Goal: Check status: Check status

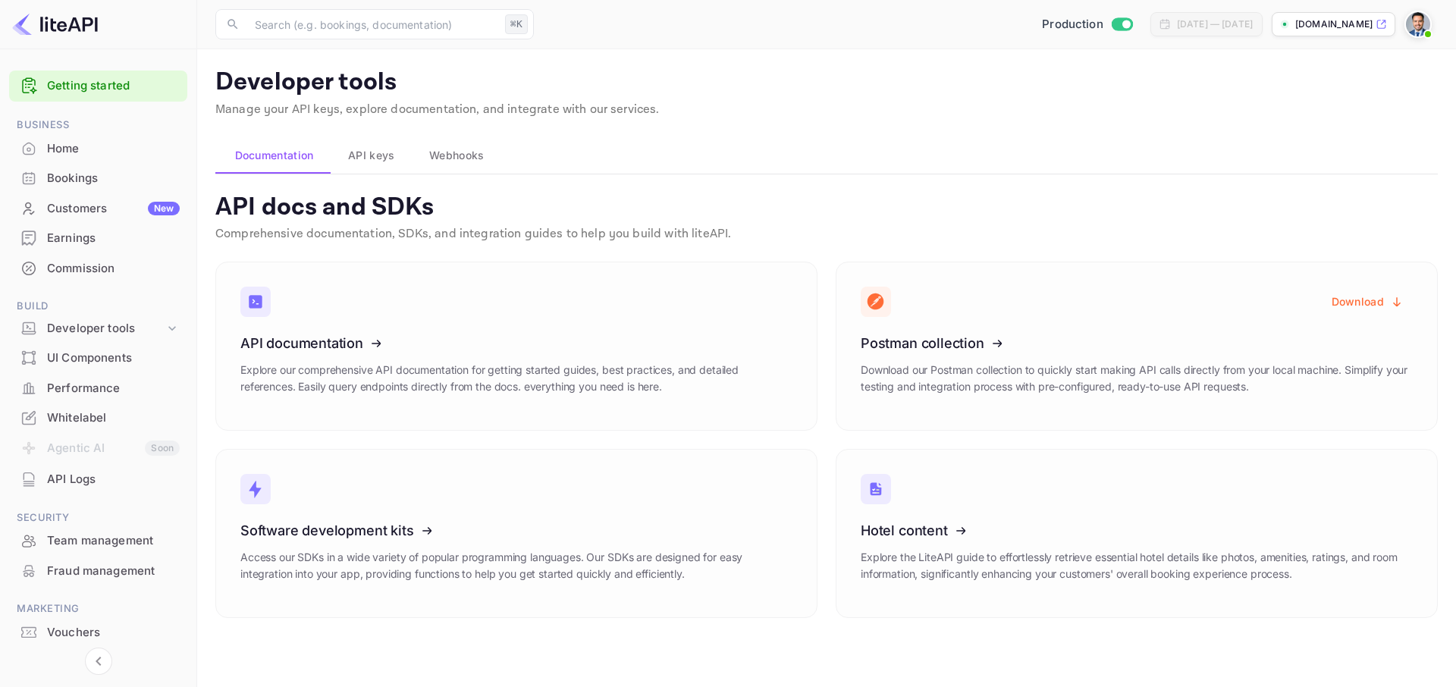
click at [1420, 25] on img at bounding box center [1418, 24] width 24 height 24
click at [1327, 165] on div "Logout" at bounding box center [1345, 157] width 174 height 36
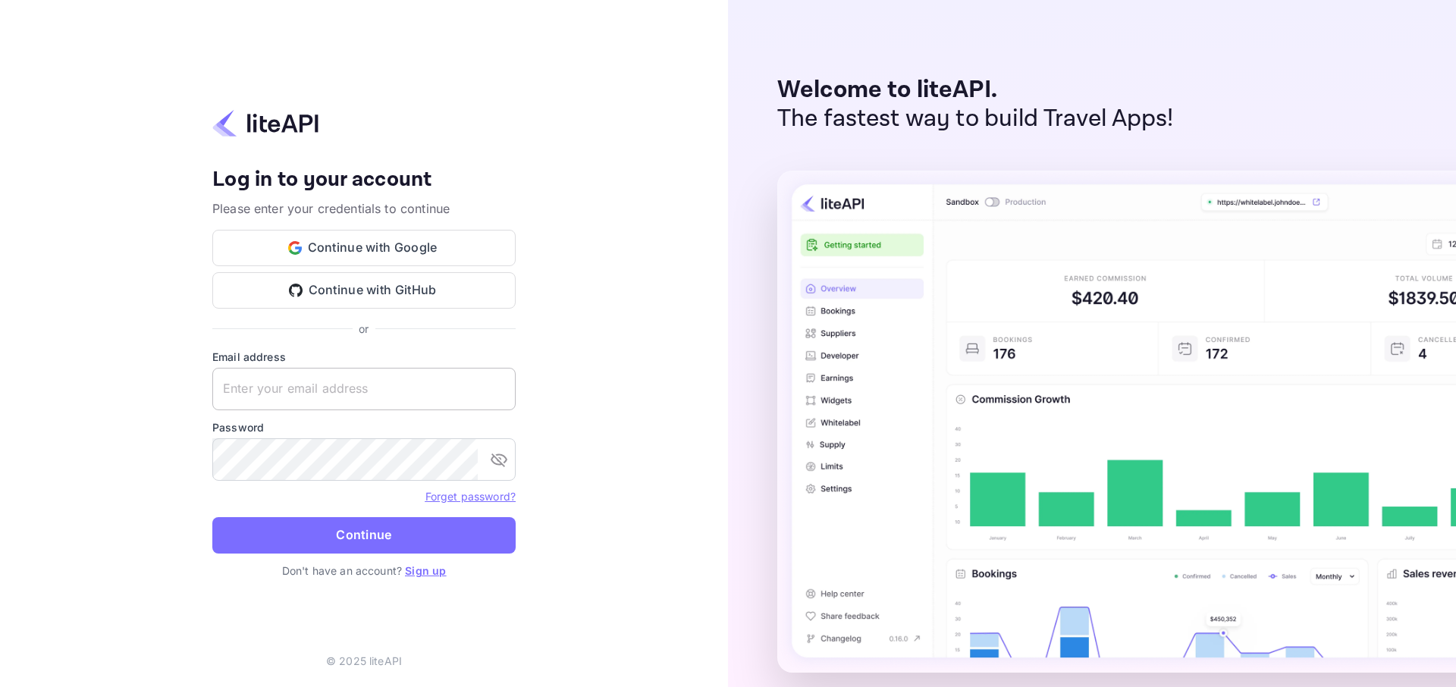
click at [372, 392] on input "text" at bounding box center [363, 389] width 303 height 42
type input "s.moran+agent@nuitee.com"
click at [391, 514] on form "Email address s.moran+agent@nuitee.com ​ Password ​ Forget password? Continue" at bounding box center [363, 456] width 303 height 214
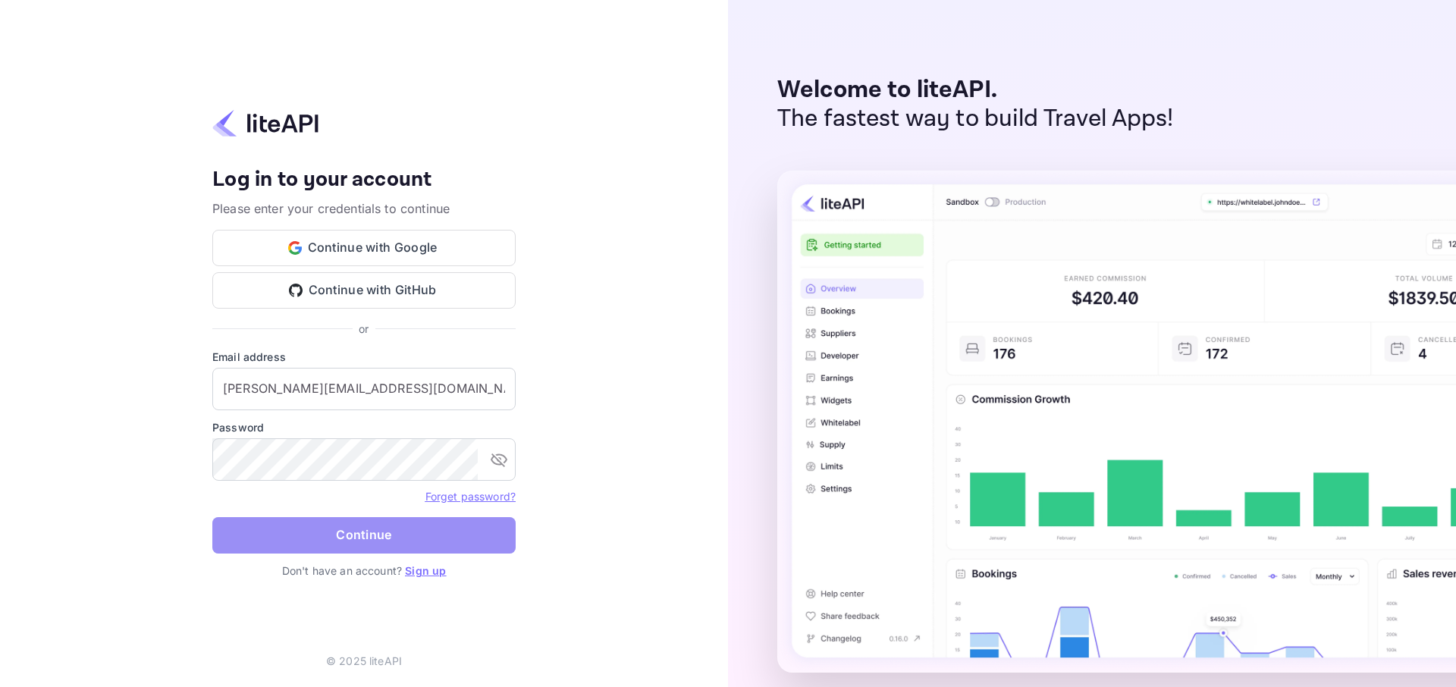
click at [391, 518] on button "Continue" at bounding box center [363, 535] width 303 height 36
click at [401, 243] on button "Continue with Google" at bounding box center [363, 248] width 303 height 36
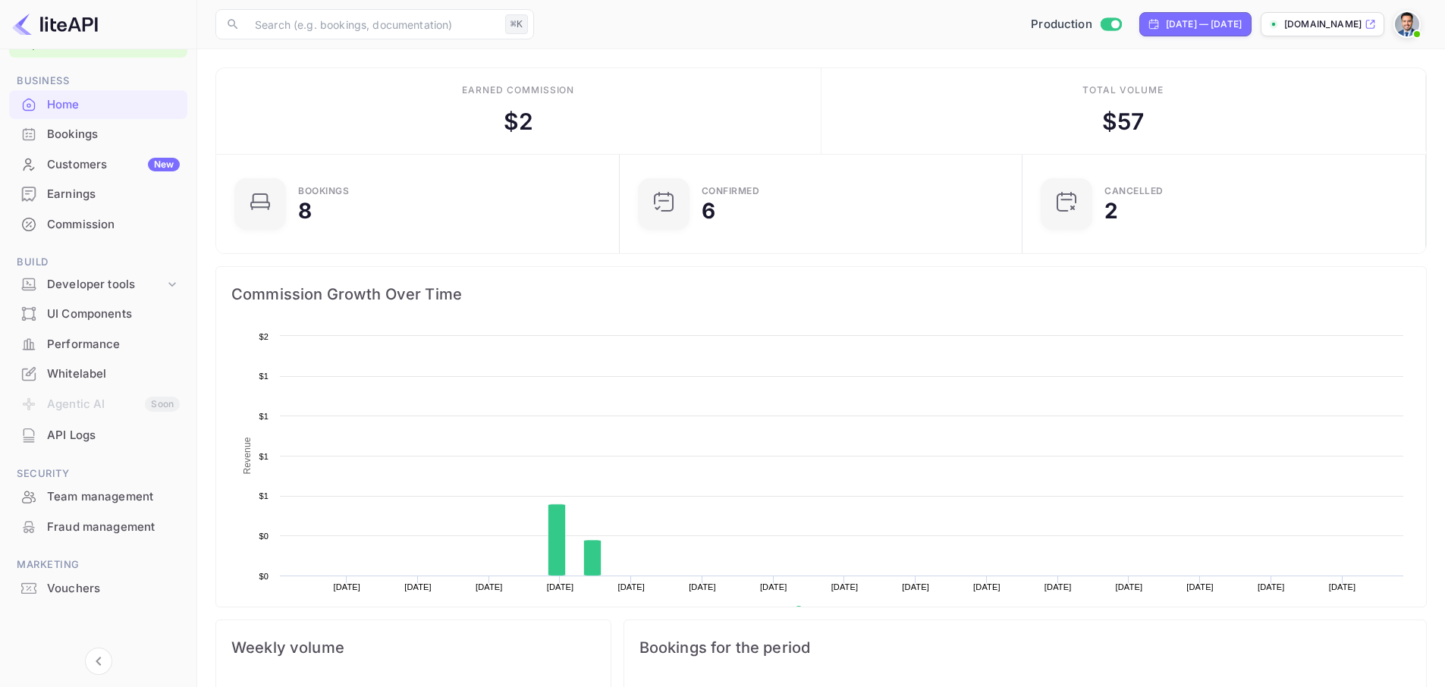
scroll to position [235, 382]
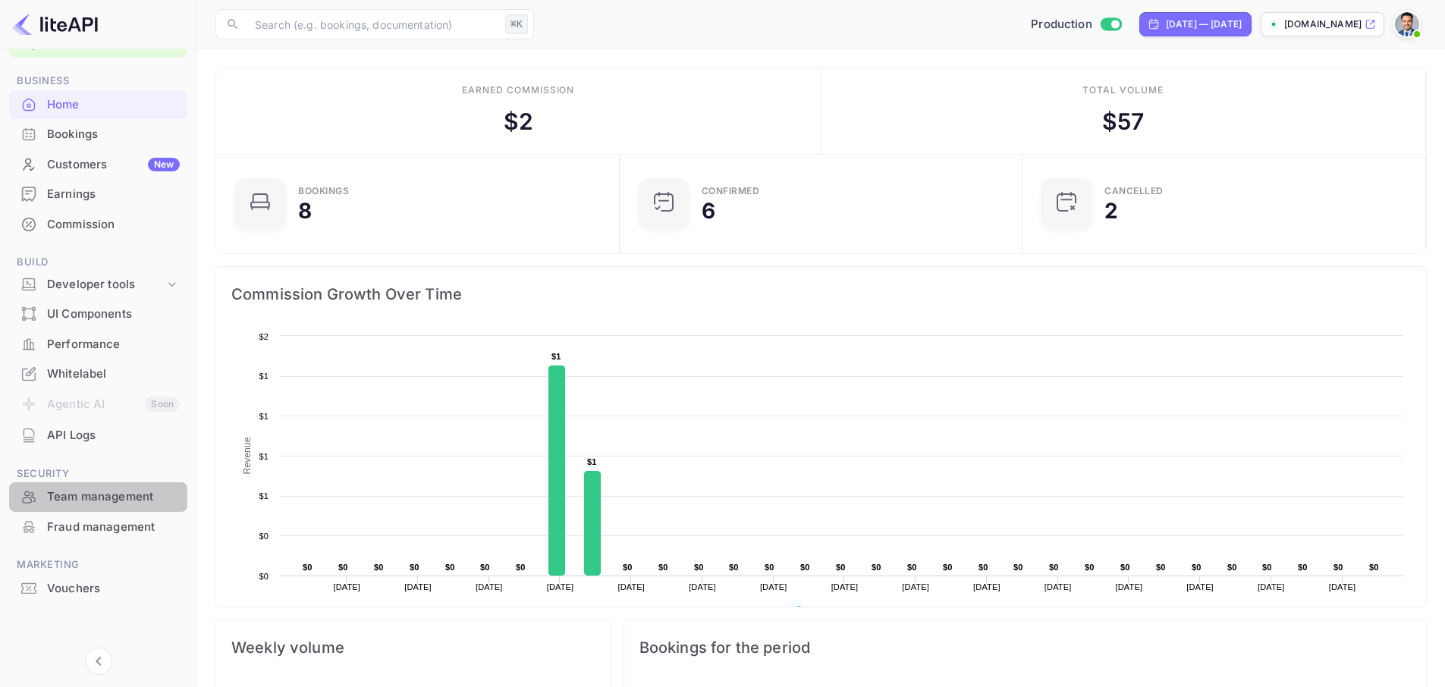
click at [90, 501] on div "Team management" at bounding box center [113, 496] width 133 height 17
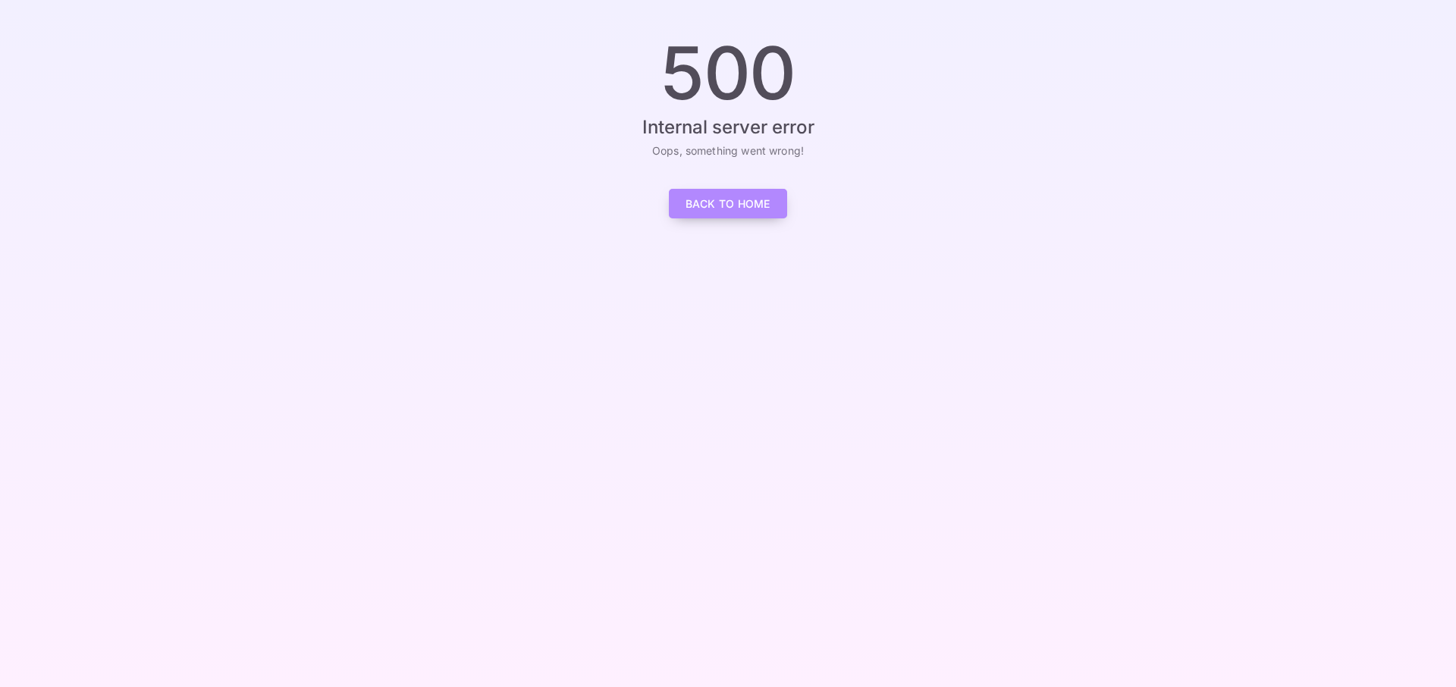
click at [742, 200] on link "Back to Home" at bounding box center [728, 204] width 118 height 30
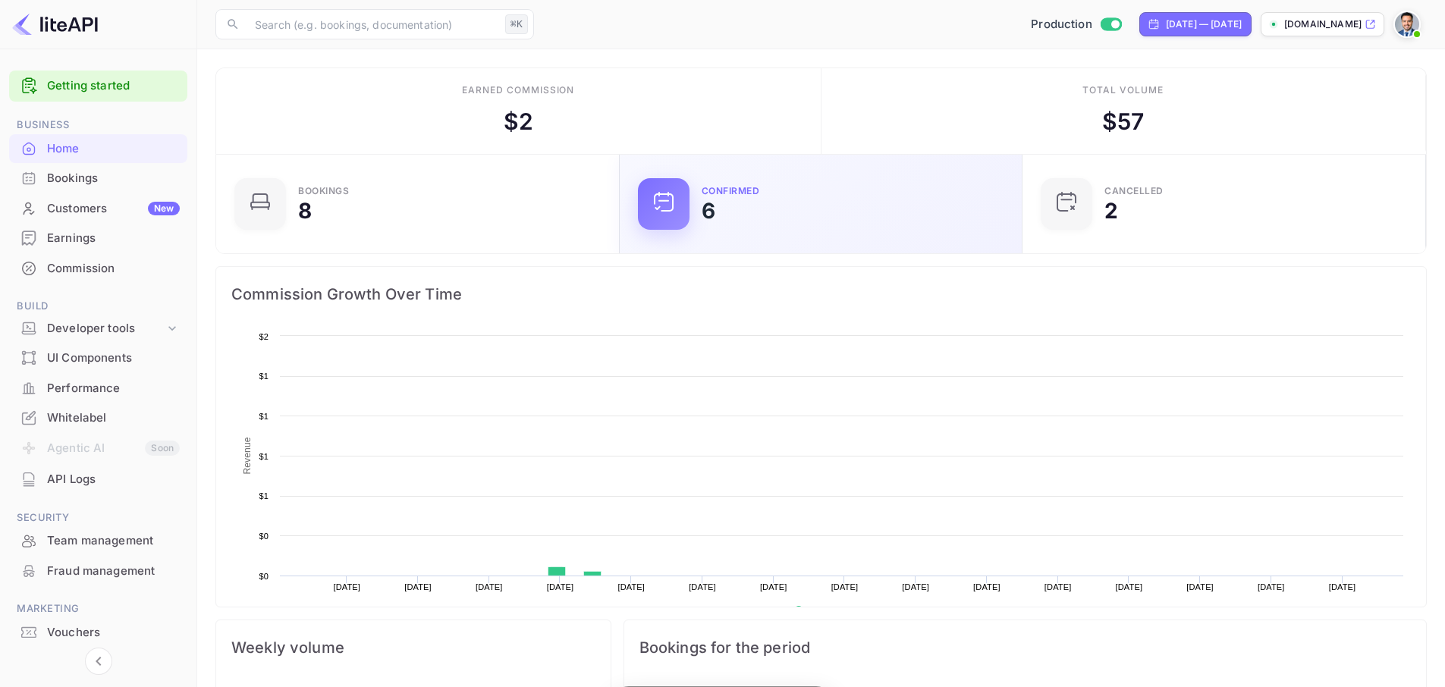
scroll to position [235, 382]
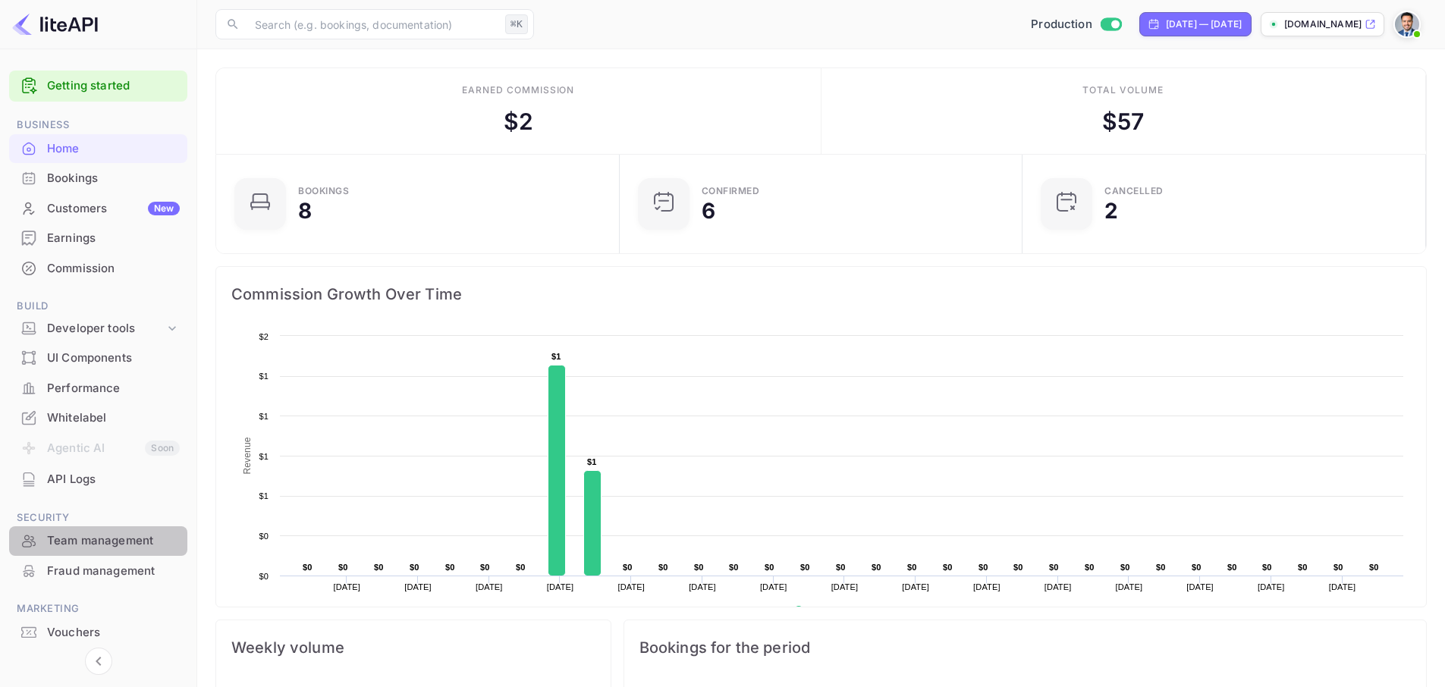
click at [102, 541] on div "Team management" at bounding box center [113, 540] width 133 height 17
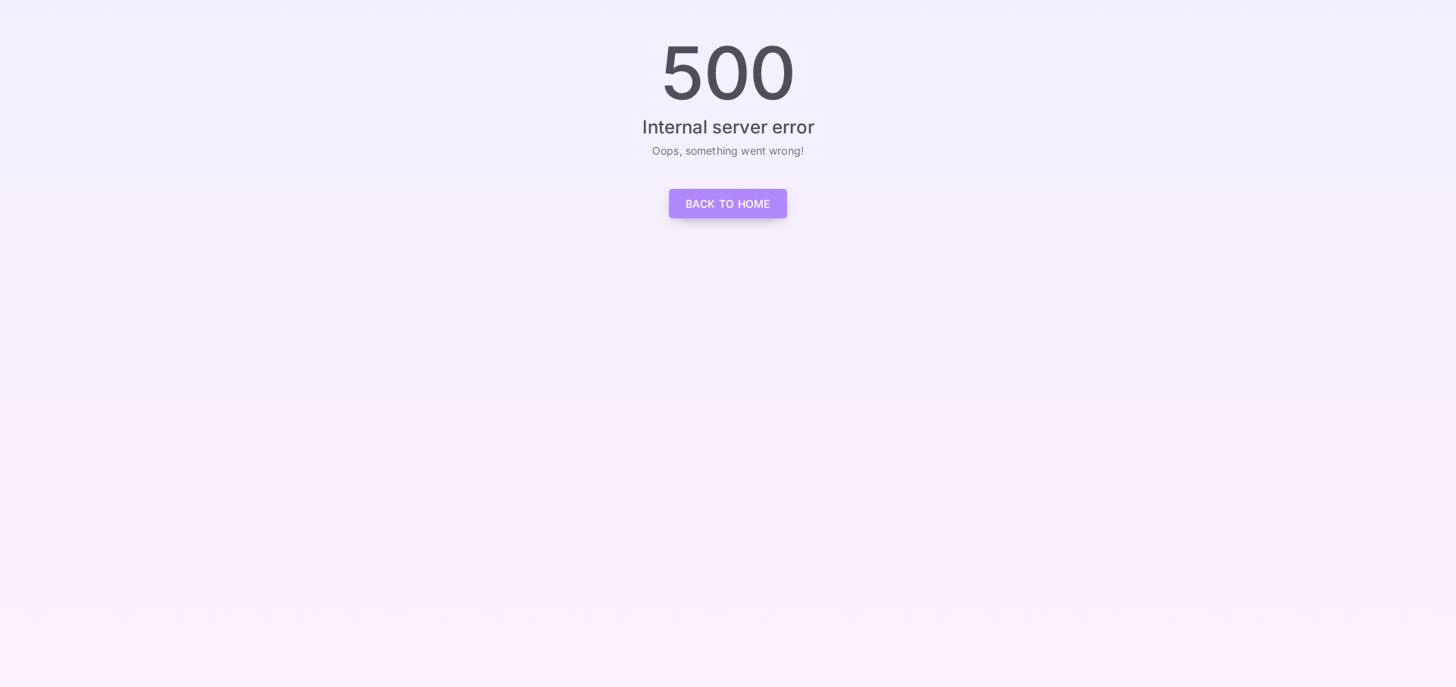
click at [736, 203] on link "Back to Home" at bounding box center [728, 204] width 118 height 30
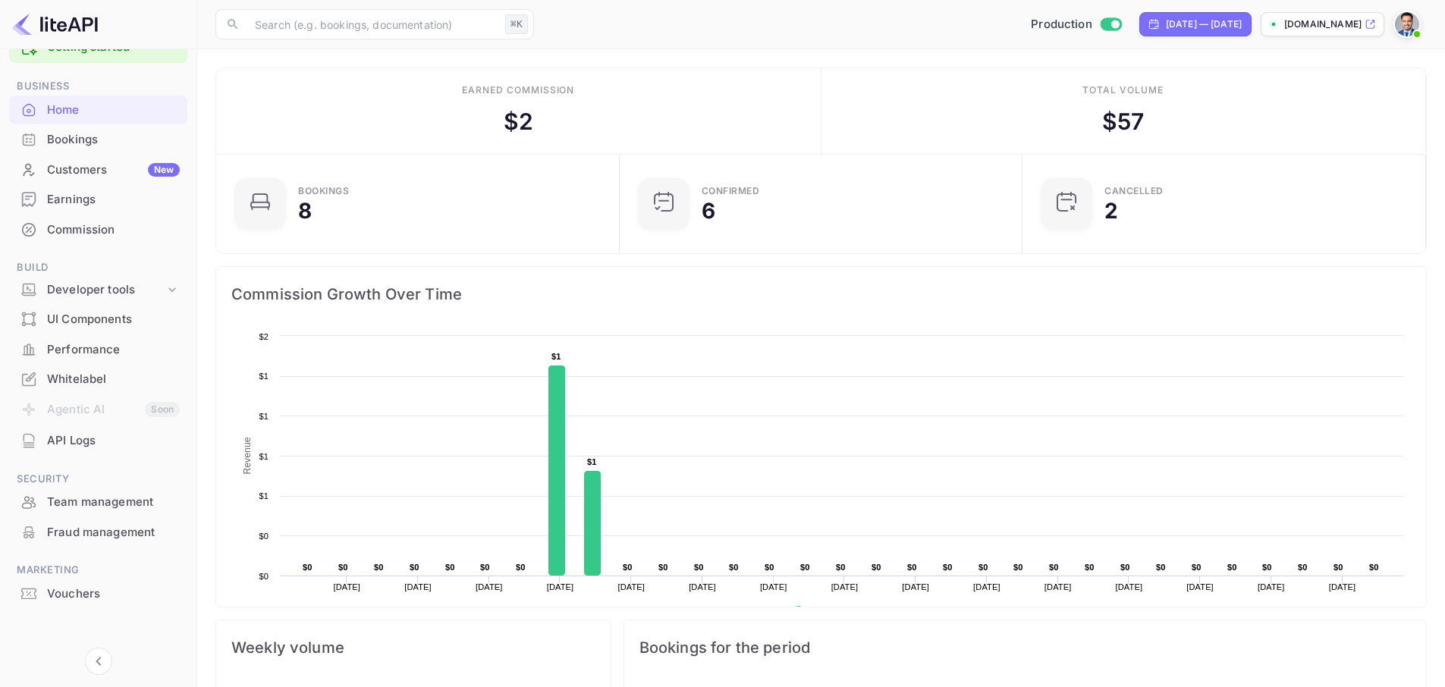
scroll to position [44, 0]
click at [1409, 34] on span at bounding box center [1416, 34] width 15 height 15
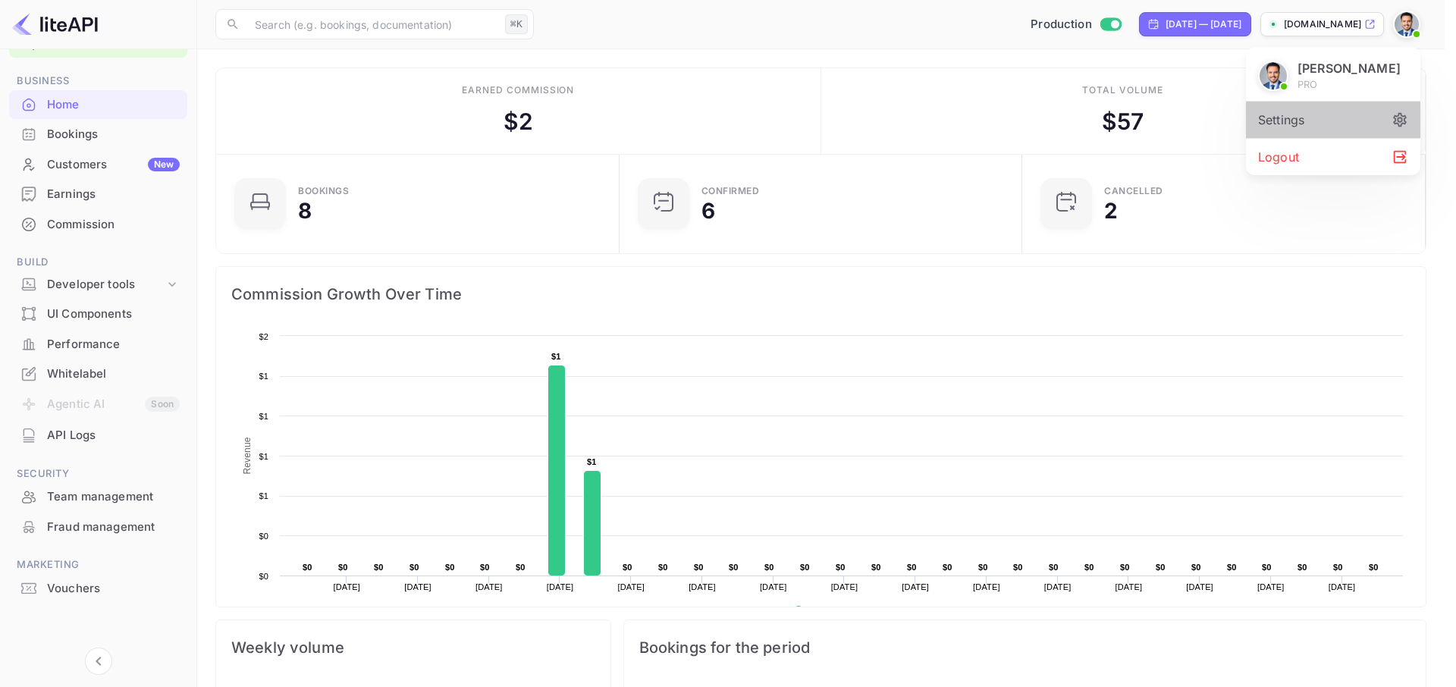
click at [1302, 136] on div "Settings" at bounding box center [1333, 120] width 174 height 36
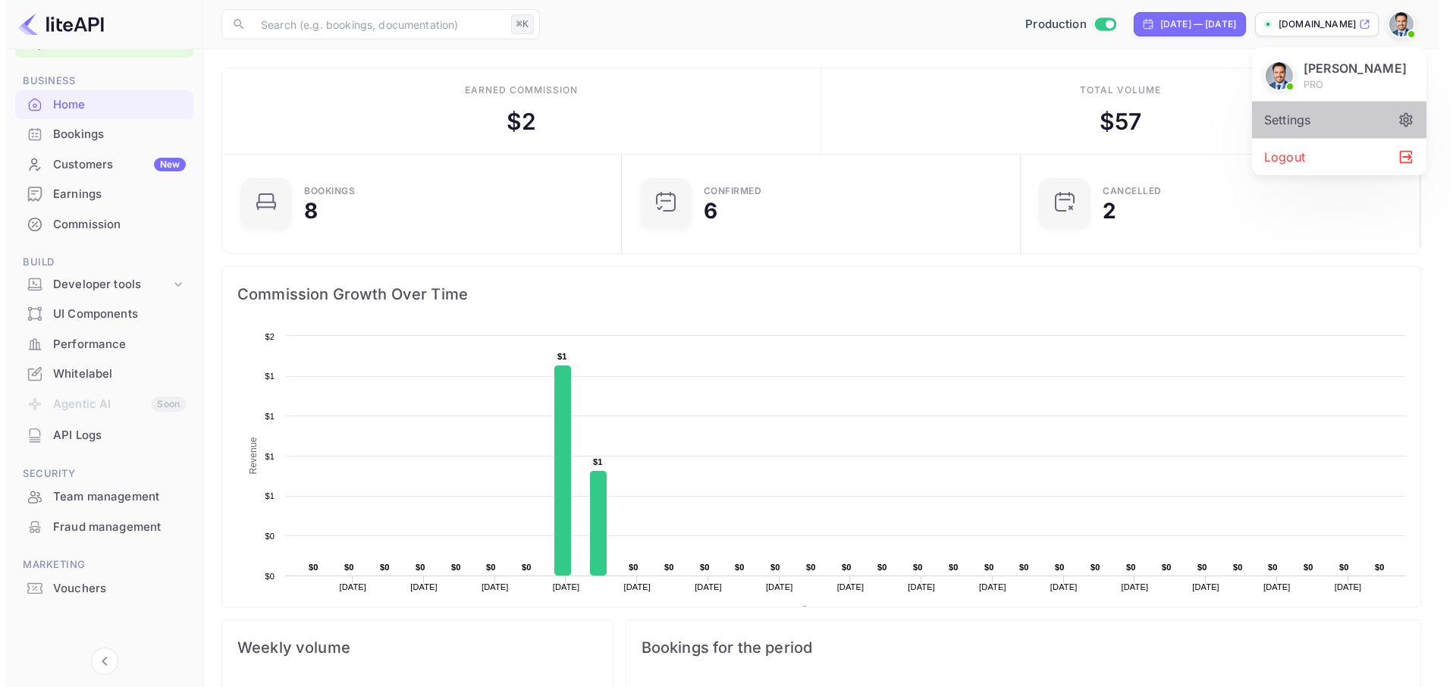
scroll to position [12, 12]
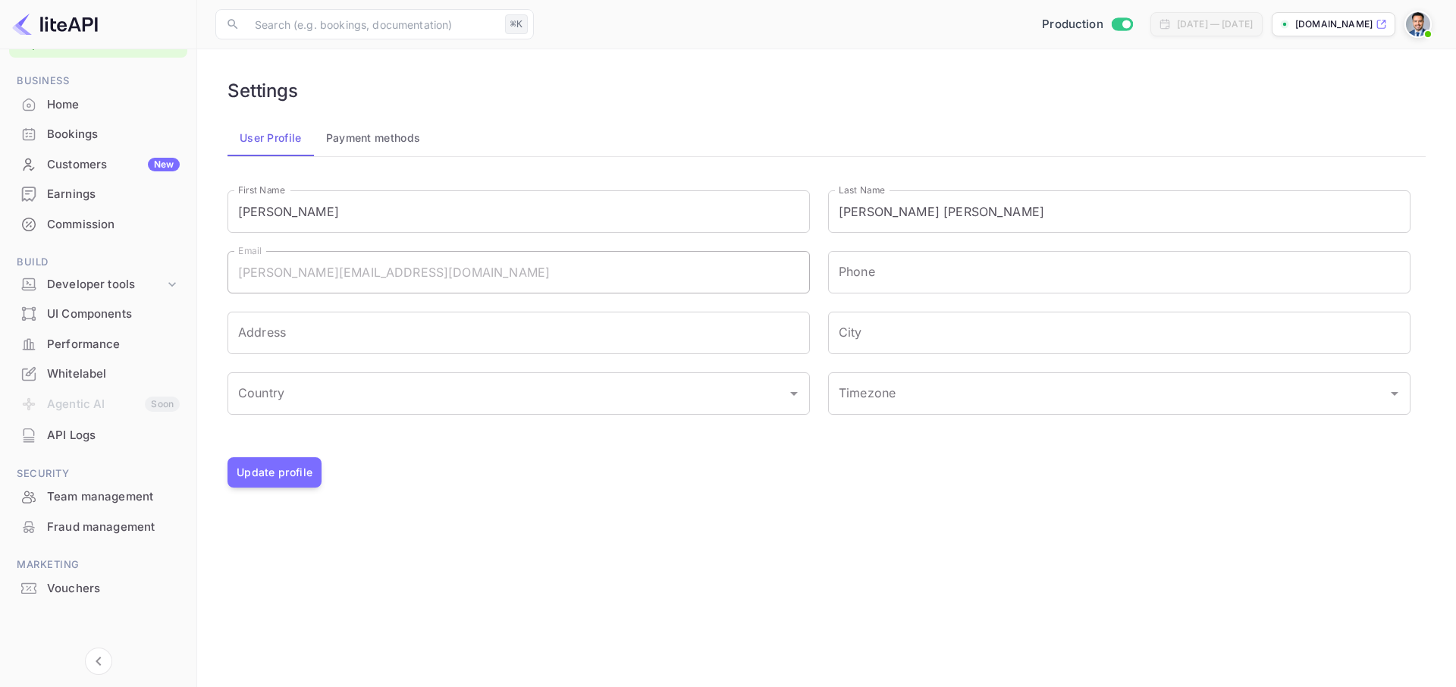
click at [113, 490] on div "Team management" at bounding box center [113, 496] width 133 height 17
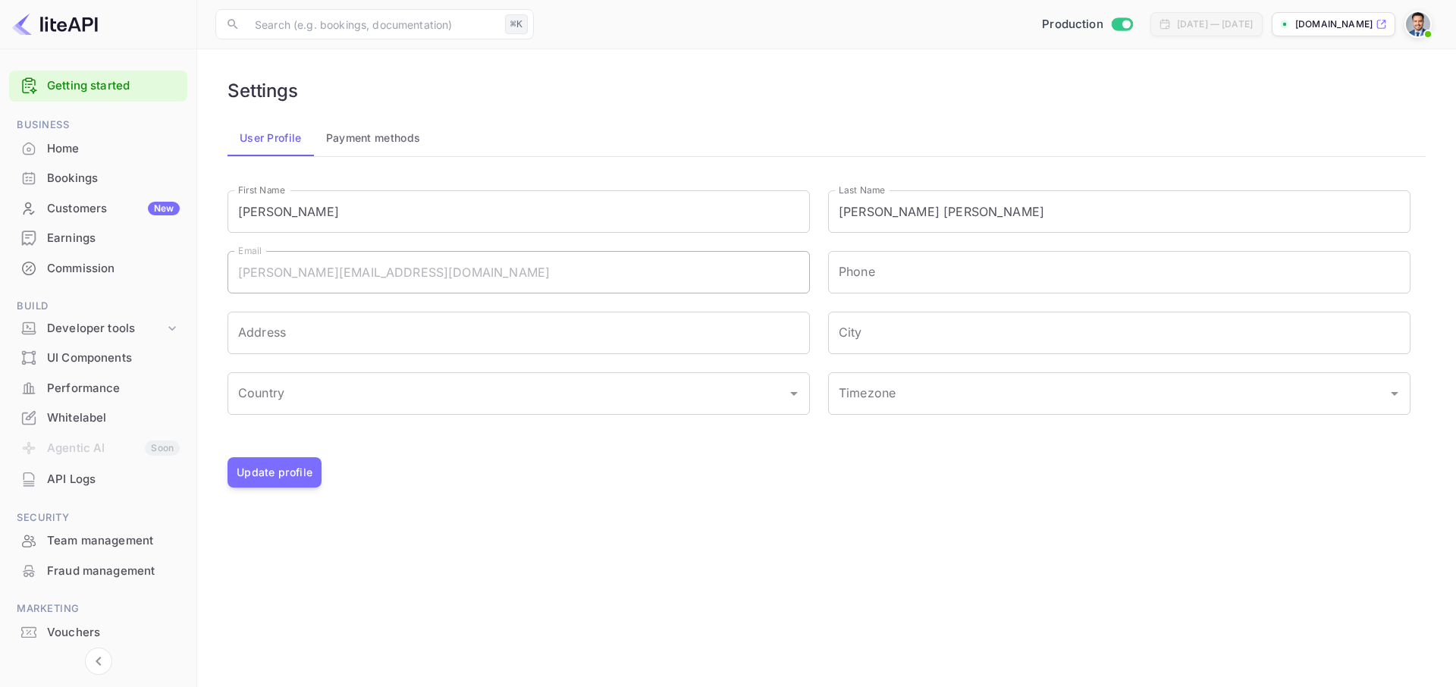
click at [1411, 27] on img at bounding box center [1418, 24] width 24 height 24
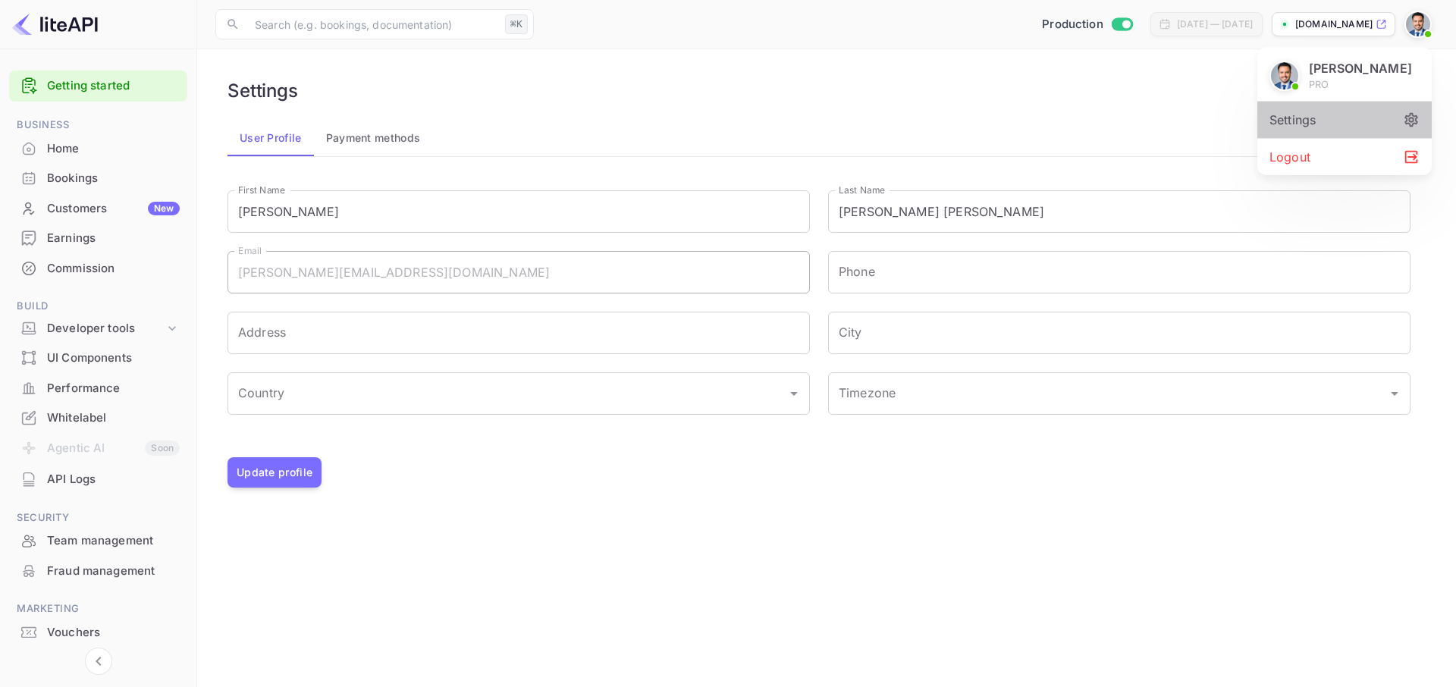
click at [1311, 137] on div "Settings" at bounding box center [1345, 120] width 174 height 36
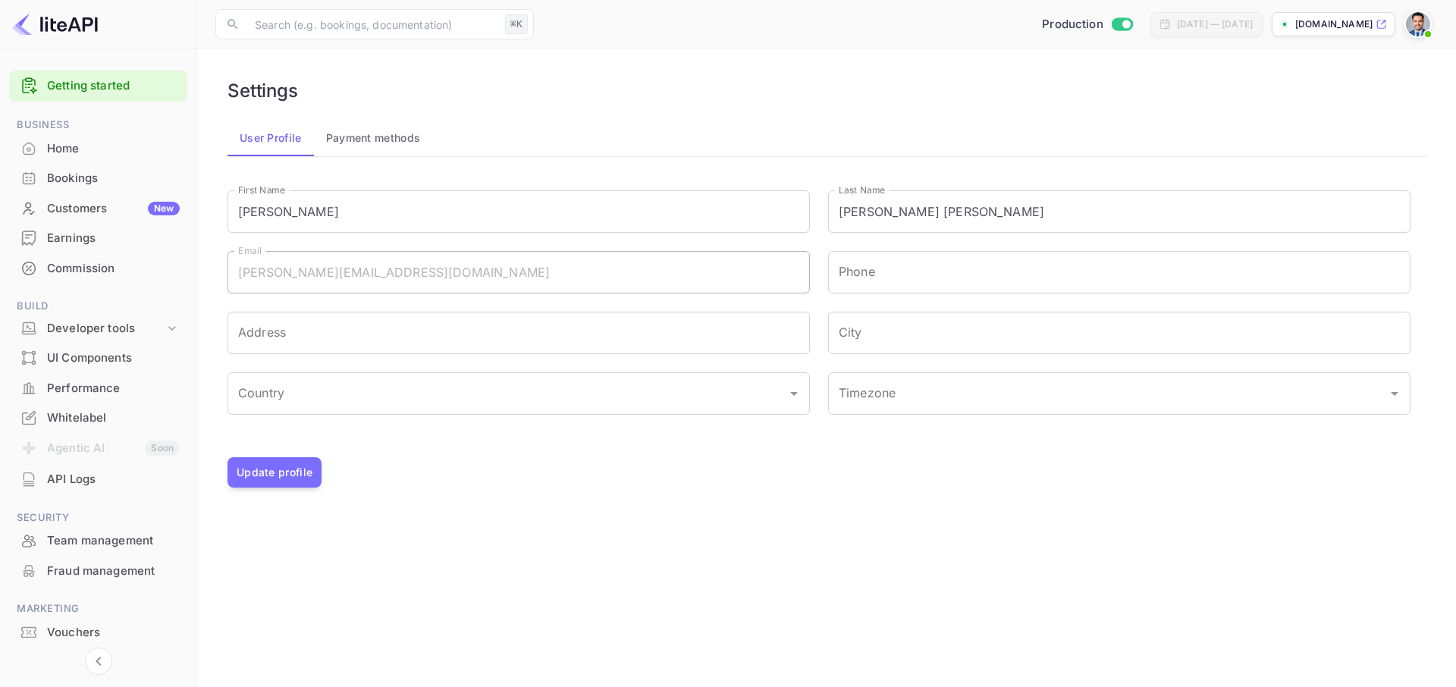
click at [360, 140] on button "Payment methods" at bounding box center [373, 138] width 119 height 36
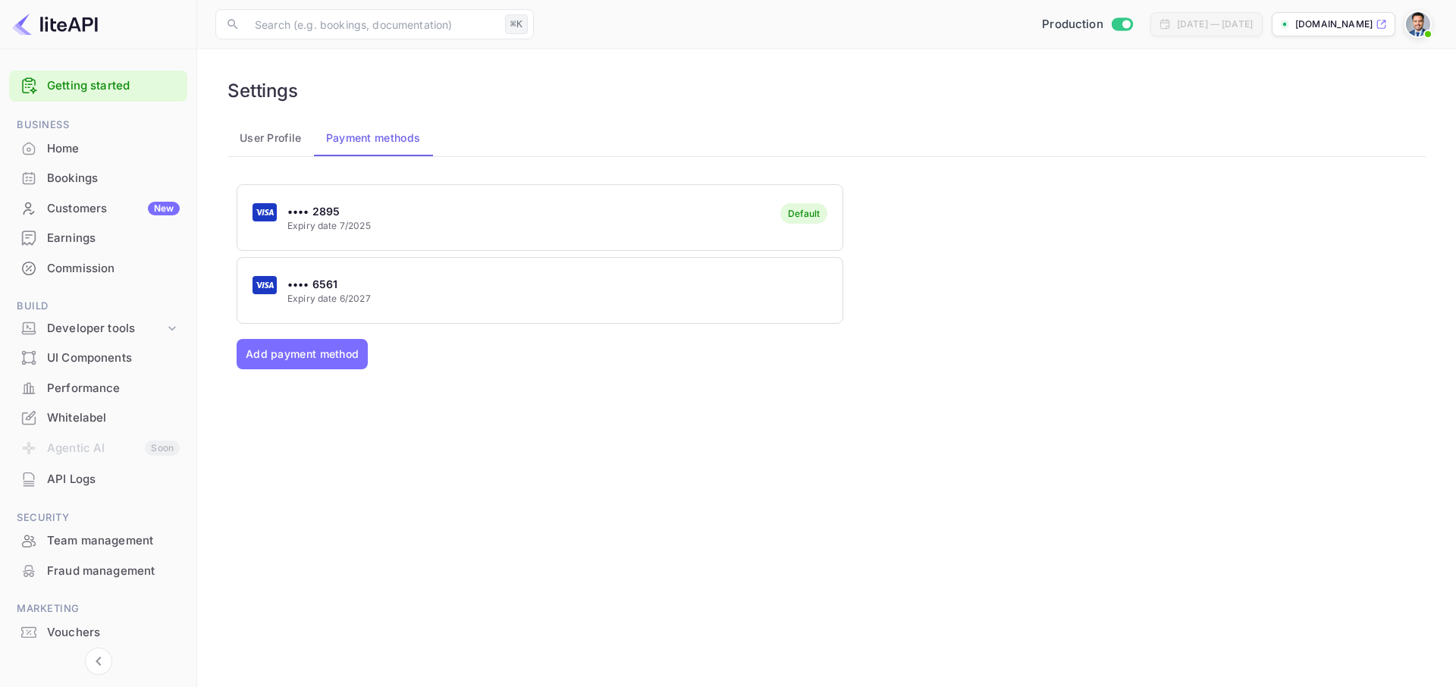
click at [1419, 26] on img at bounding box center [1418, 24] width 24 height 24
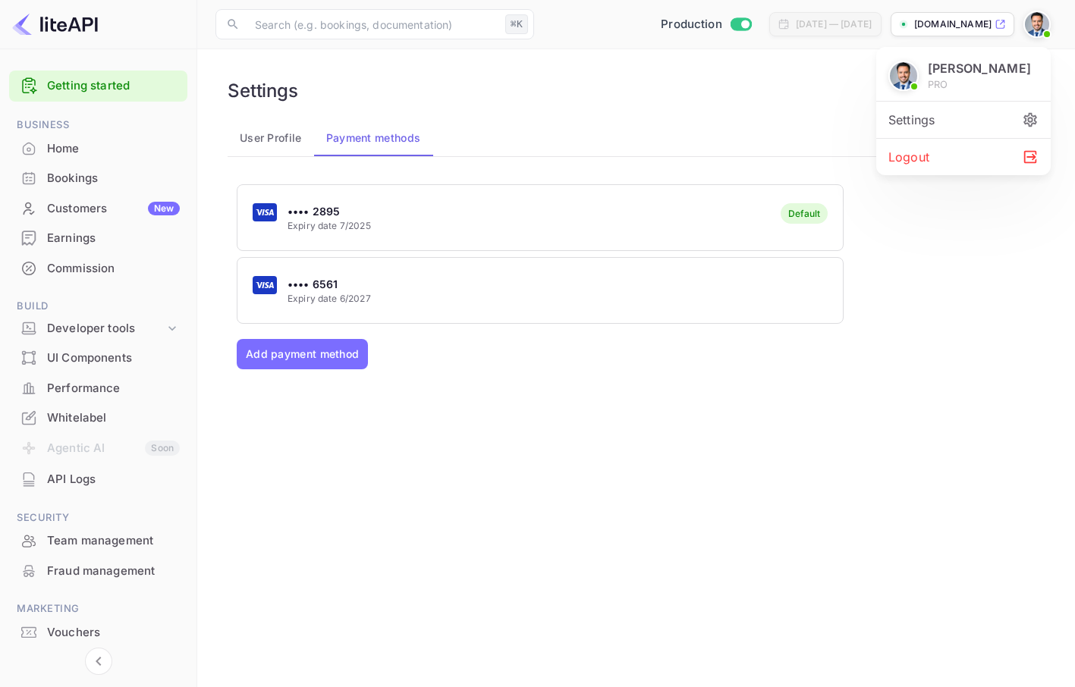
click at [72, 545] on div at bounding box center [537, 343] width 1075 height 687
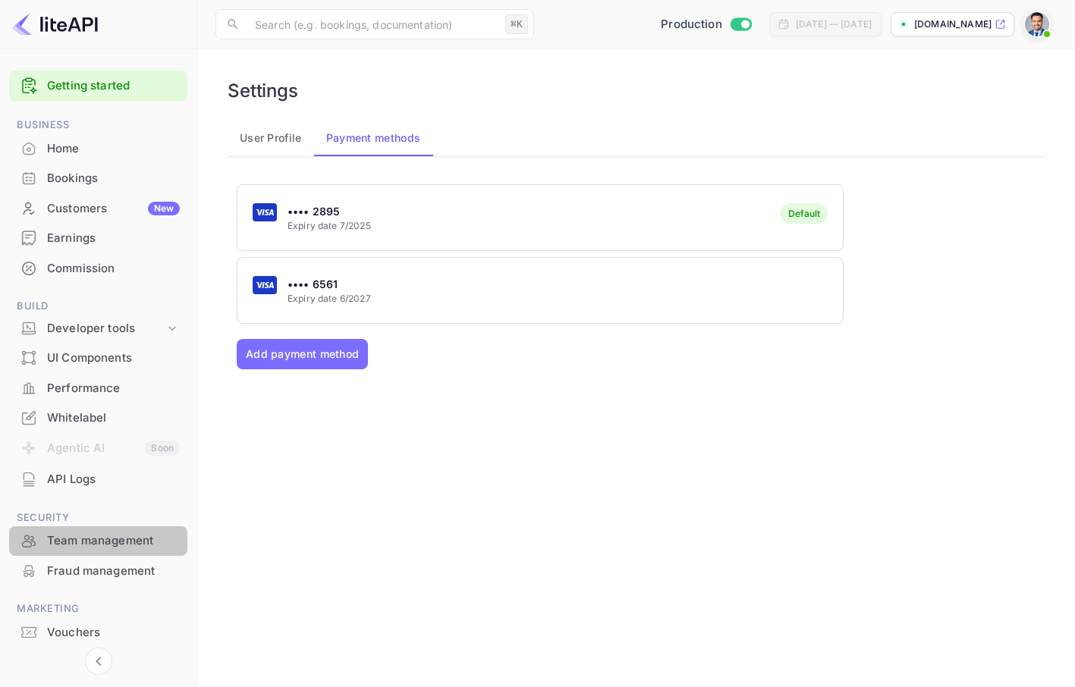
click at [76, 542] on div "Team management" at bounding box center [113, 540] width 133 height 17
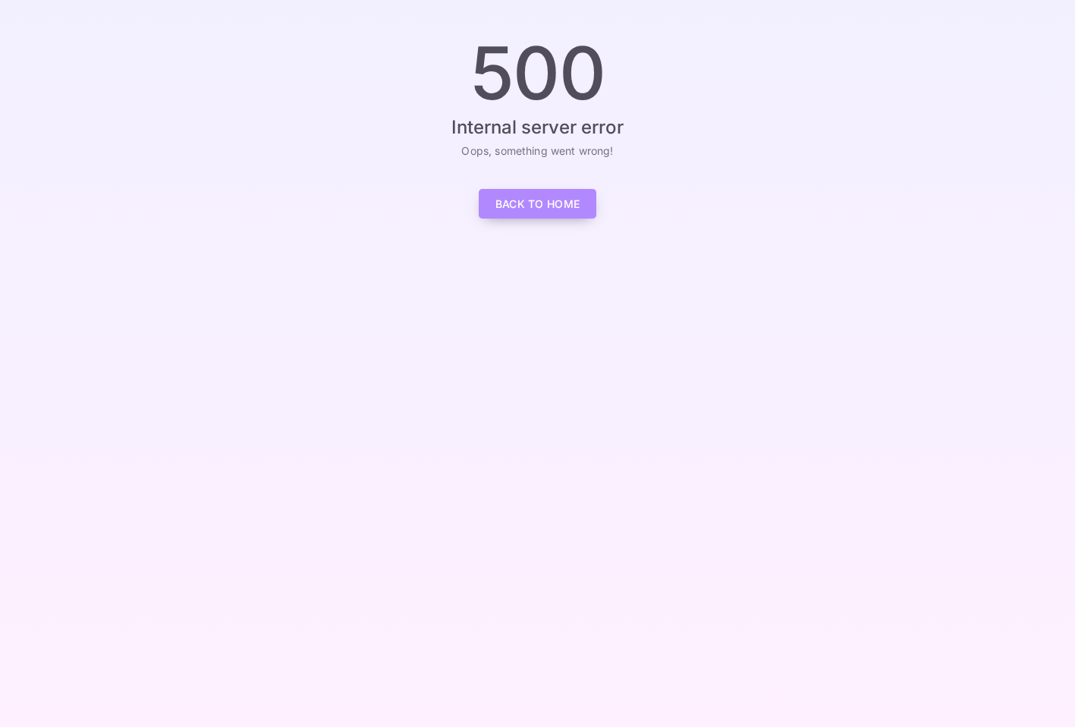
click at [552, 210] on link "Back to Home" at bounding box center [538, 204] width 118 height 30
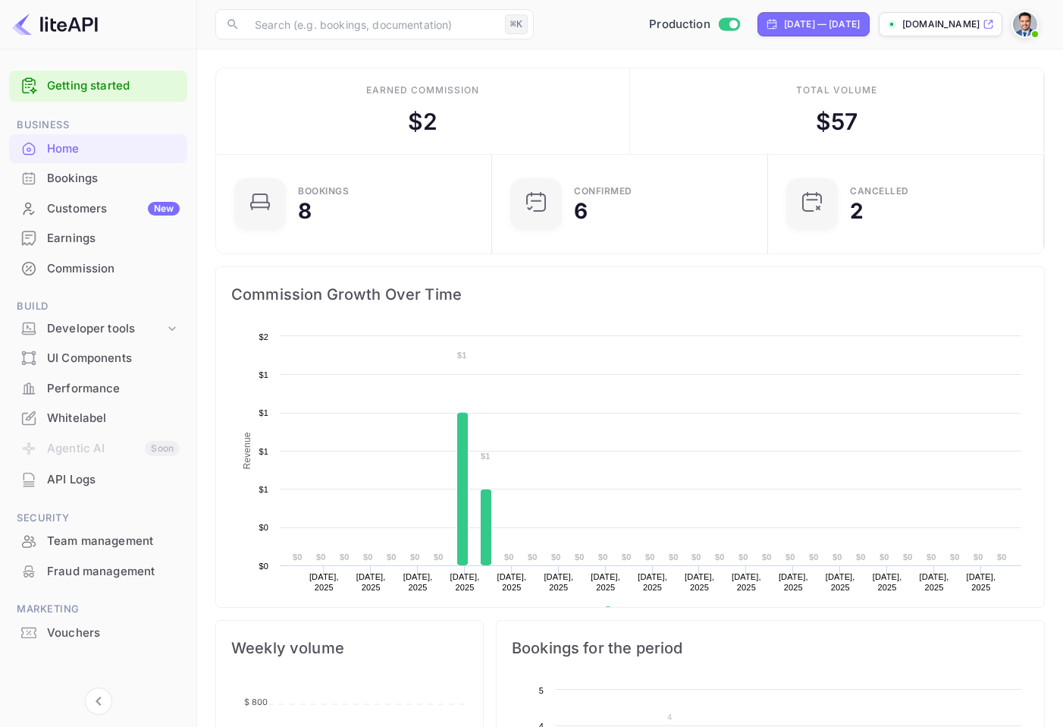
click at [1027, 24] on img at bounding box center [1025, 24] width 24 height 24
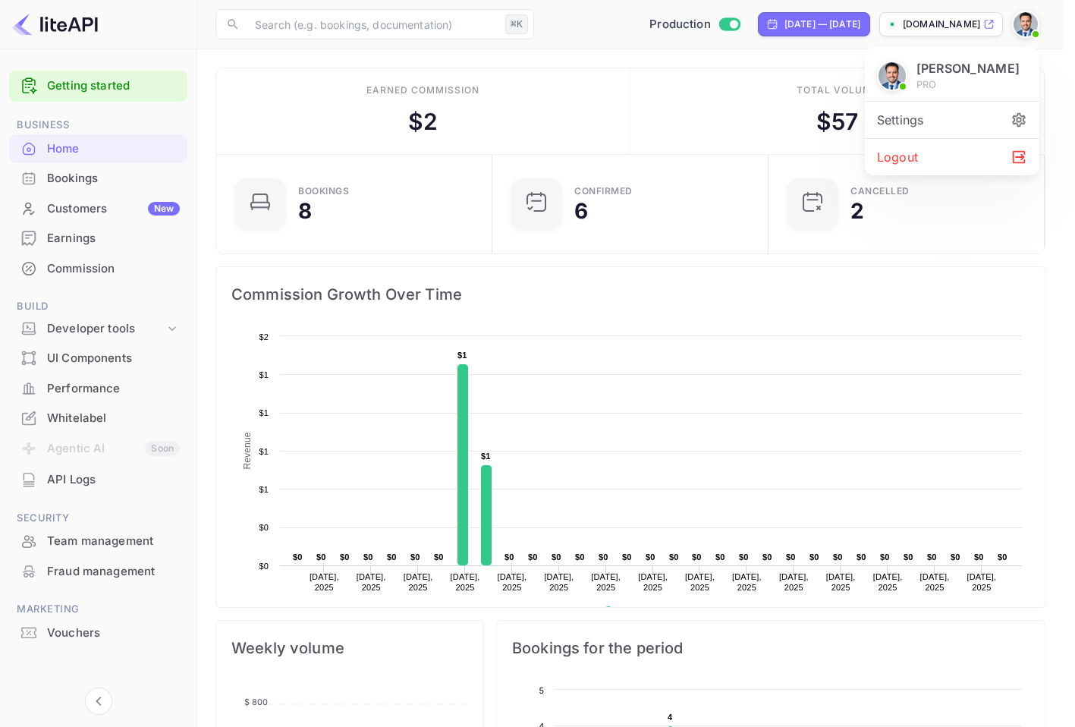
click at [950, 168] on div "Logout" at bounding box center [952, 157] width 174 height 36
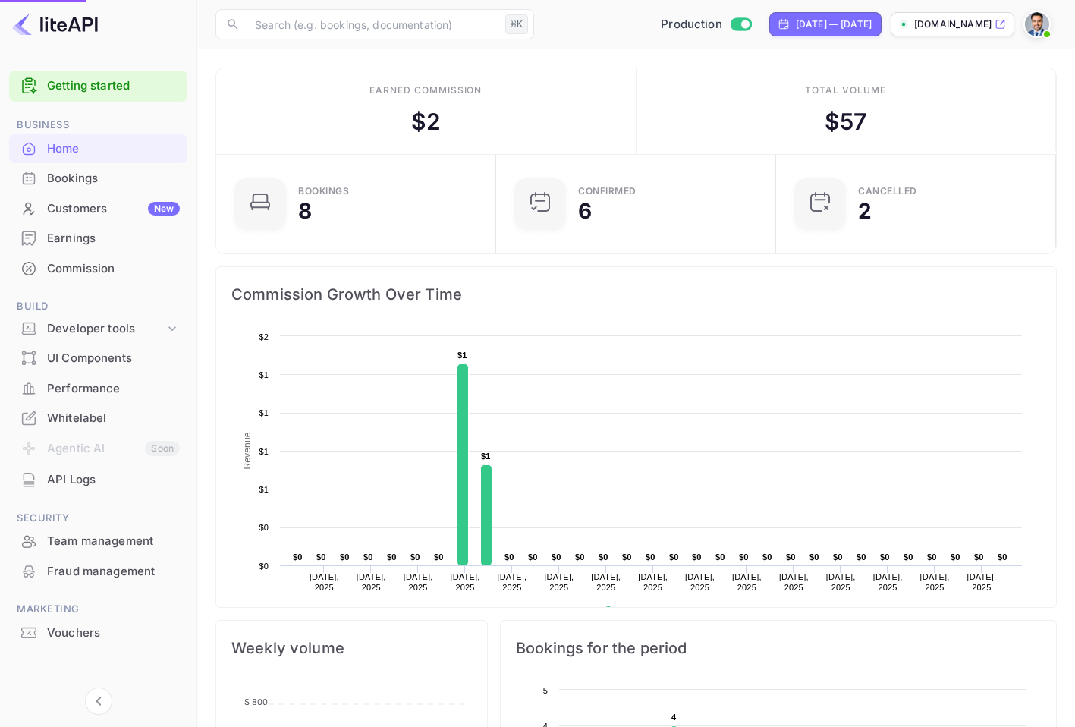
scroll to position [12, 12]
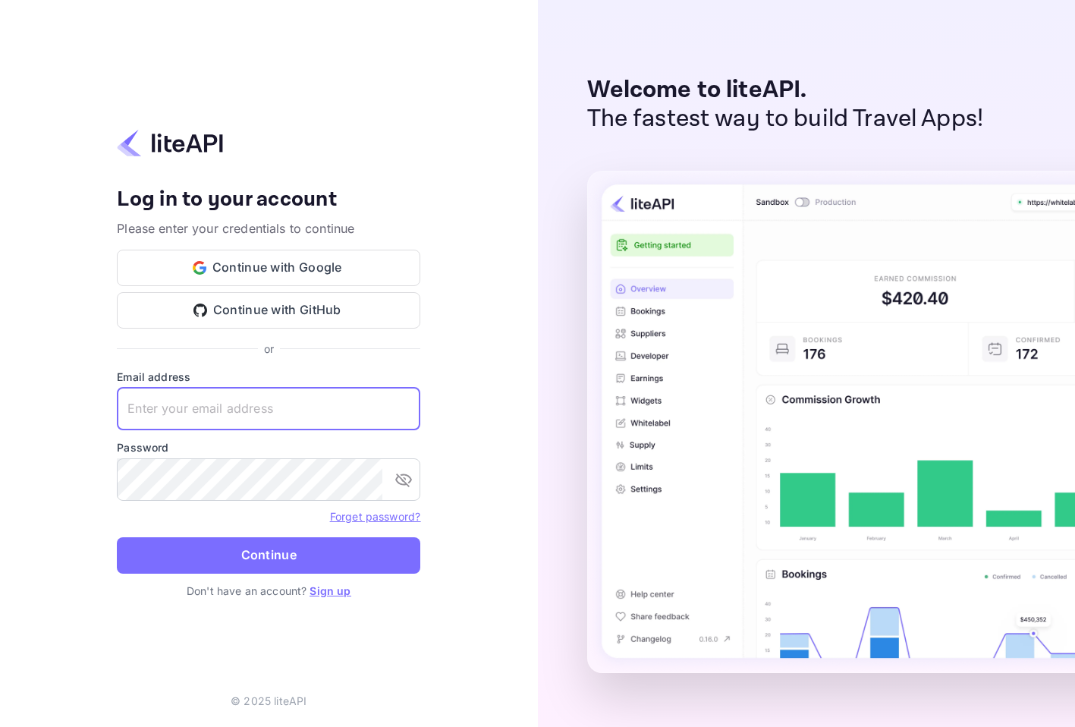
click at [327, 398] on input "text" at bounding box center [268, 409] width 303 height 42
drag, startPoint x: 261, startPoint y: 397, endPoint x: 271, endPoint y: 408, distance: 14.5
click at [262, 400] on input "text" at bounding box center [268, 409] width 303 height 42
paste input "o.tali+agent@nuitee.com"
type input "o.tali+agent@nuitee.com"
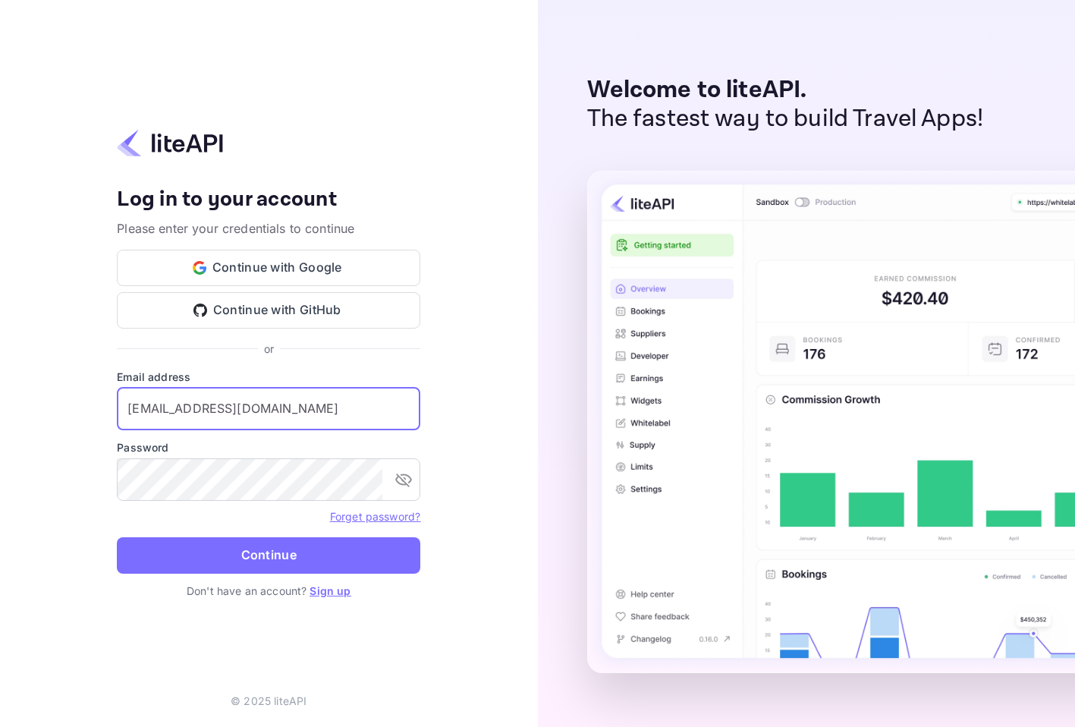
click at [237, 457] on div "Password ​" at bounding box center [268, 469] width 303 height 61
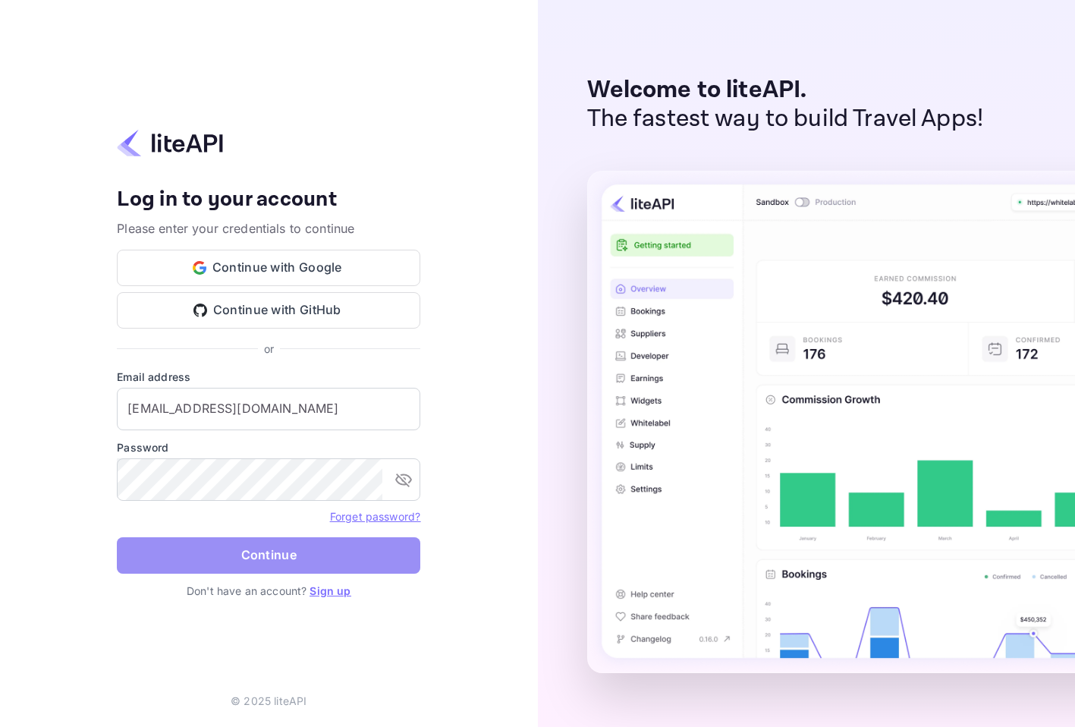
click at [280, 561] on button "Continue" at bounding box center [268, 555] width 303 height 36
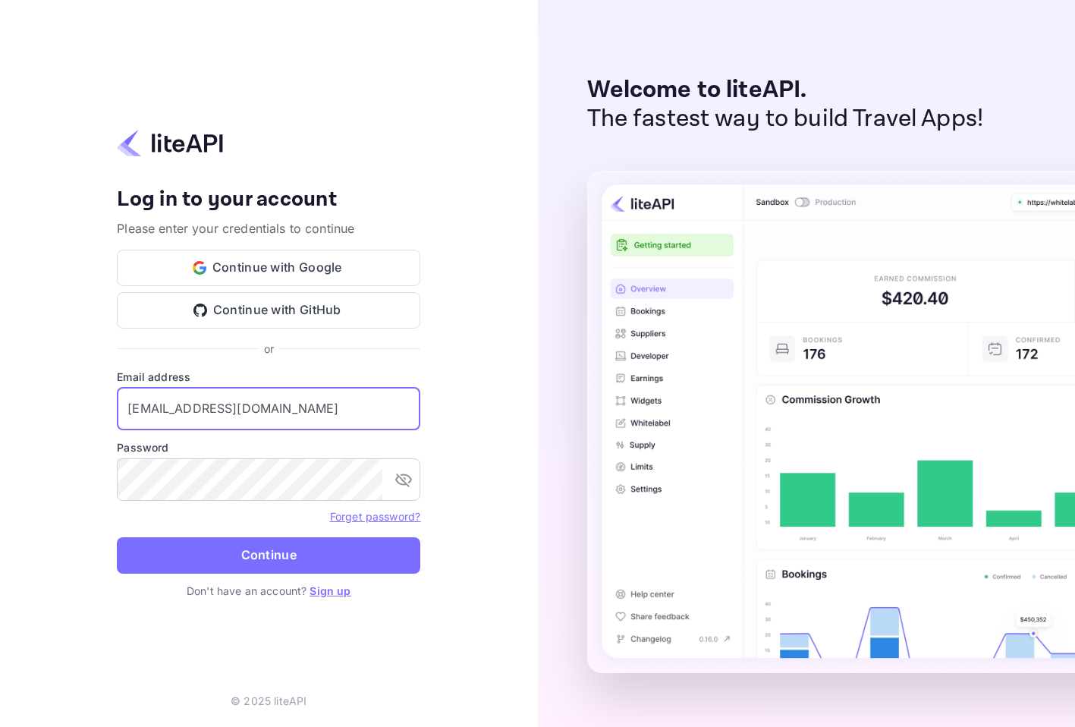
click at [241, 408] on input "o.tali+agent@nuitee.com" at bounding box center [268, 409] width 303 height 42
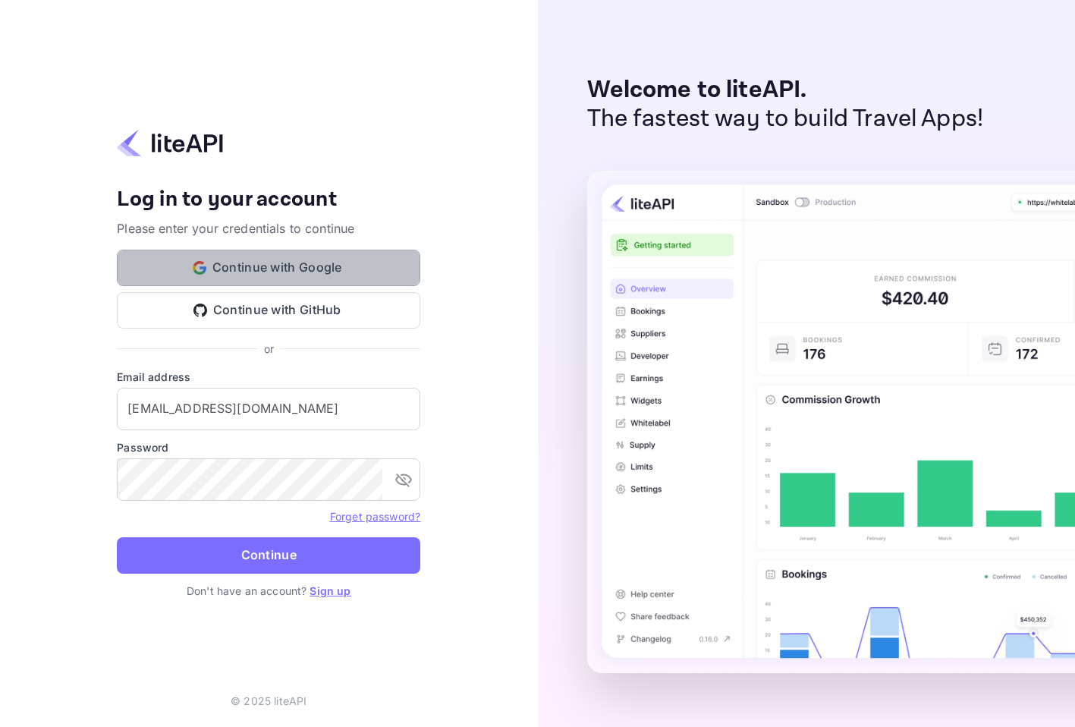
click at [285, 262] on button "Continue with Google" at bounding box center [268, 268] width 303 height 36
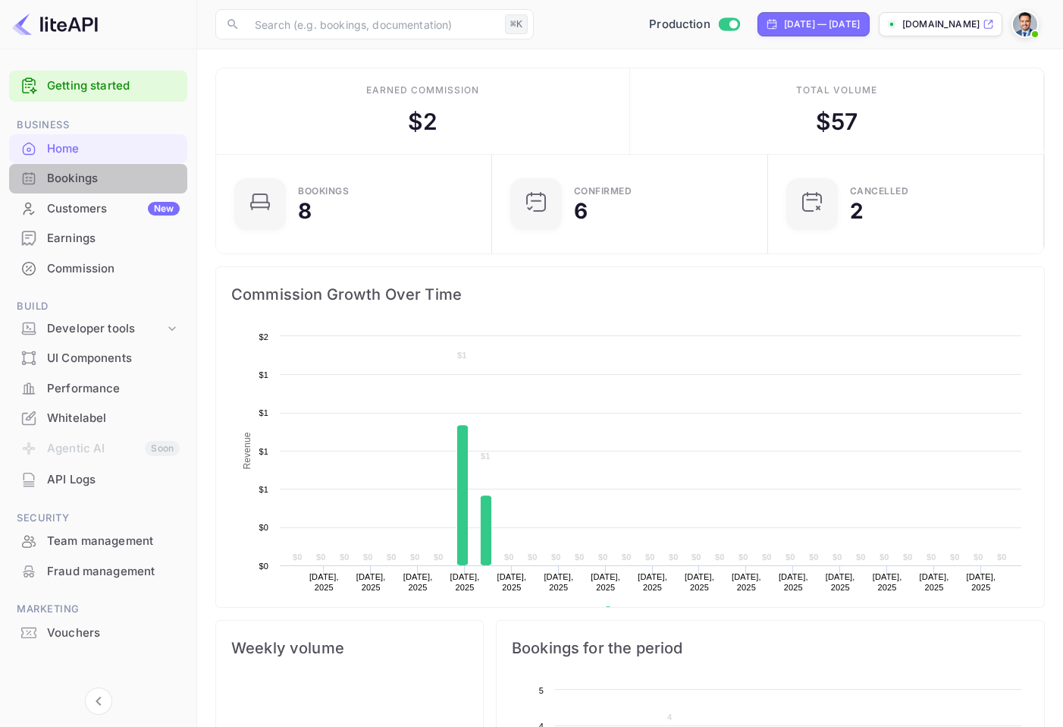
click at [85, 183] on div "Bookings" at bounding box center [113, 178] width 133 height 17
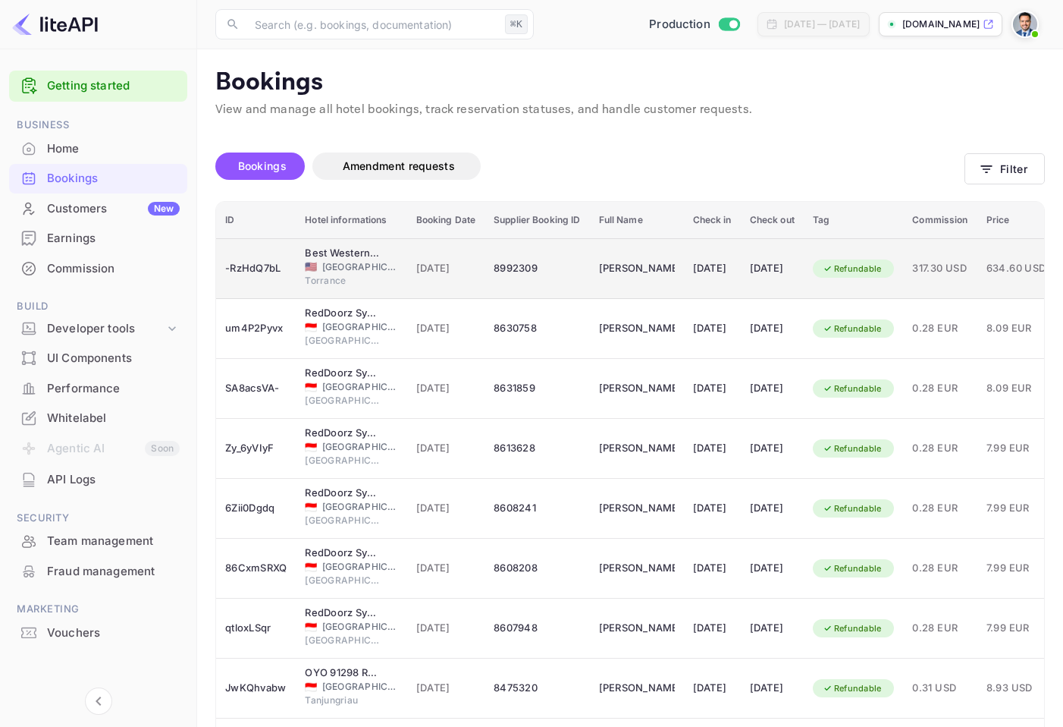
click at [423, 278] on div "[DATE]" at bounding box center [446, 268] width 60 height 24
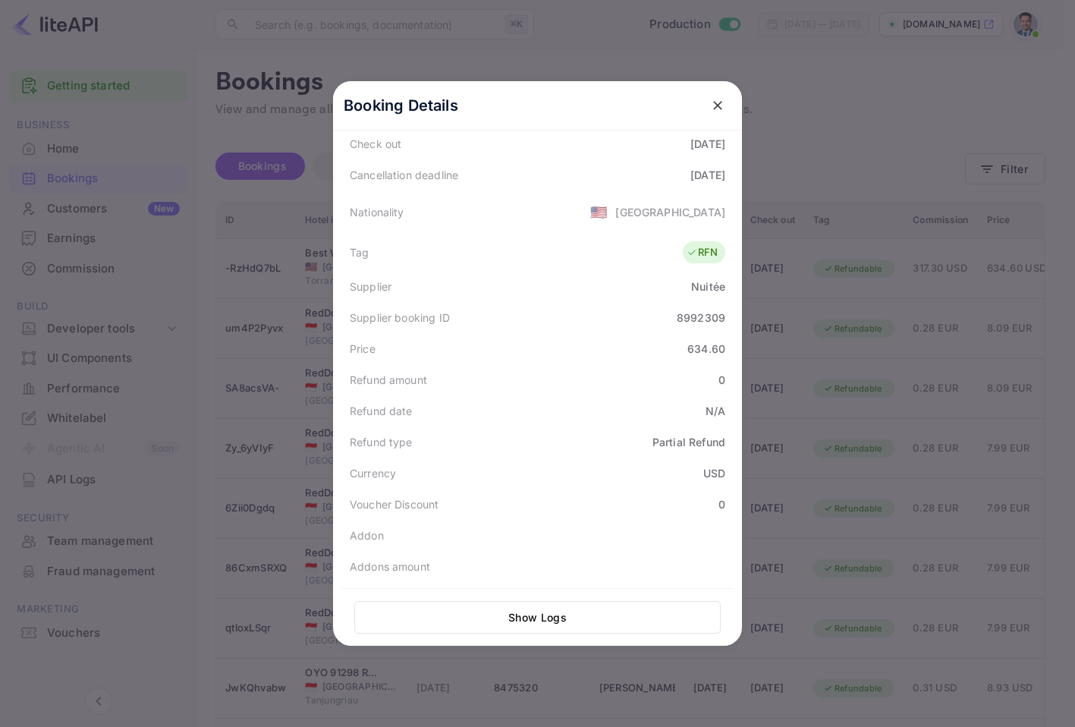
scroll to position [311, 0]
drag, startPoint x: 392, startPoint y: 383, endPoint x: 551, endPoint y: 385, distance: 159.3
click at [551, 385] on div "Refund amount 0" at bounding box center [537, 380] width 391 height 31
drag, startPoint x: 343, startPoint y: 349, endPoint x: 570, endPoint y: 380, distance: 229.7
click at [570, 380] on div "Status CANCELLED Booking ID -RzHdQ7bL Hotel confirmation code 505403334|7054035…" at bounding box center [537, 244] width 391 height 740
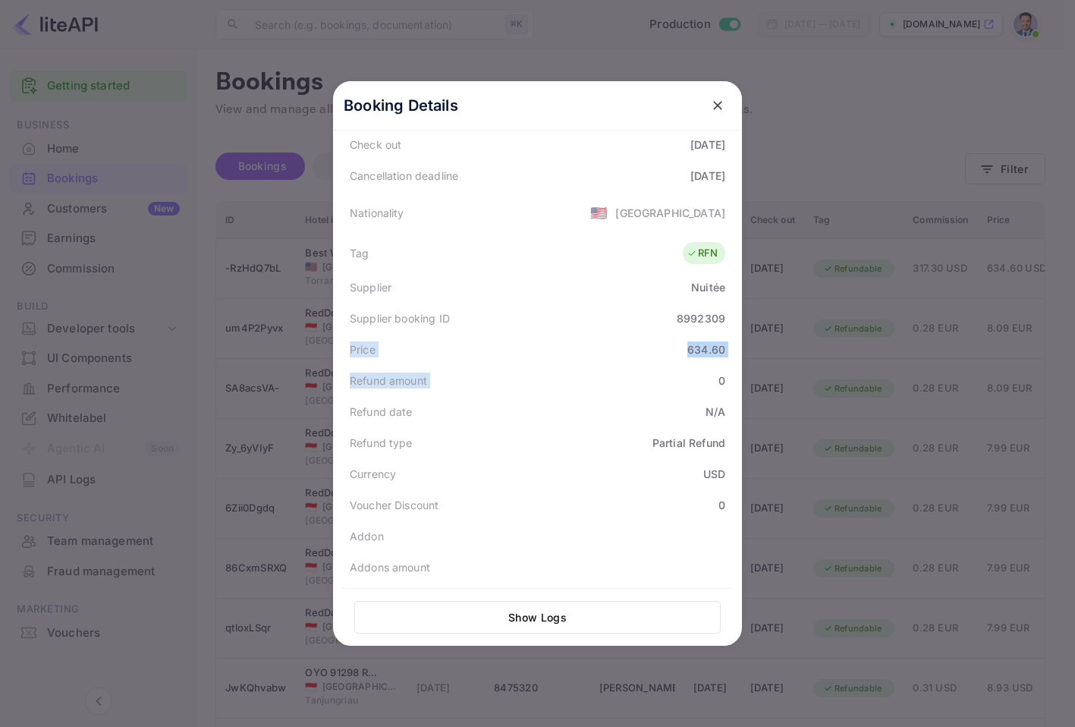
click at [674, 383] on div "Refund amount 0" at bounding box center [537, 380] width 391 height 31
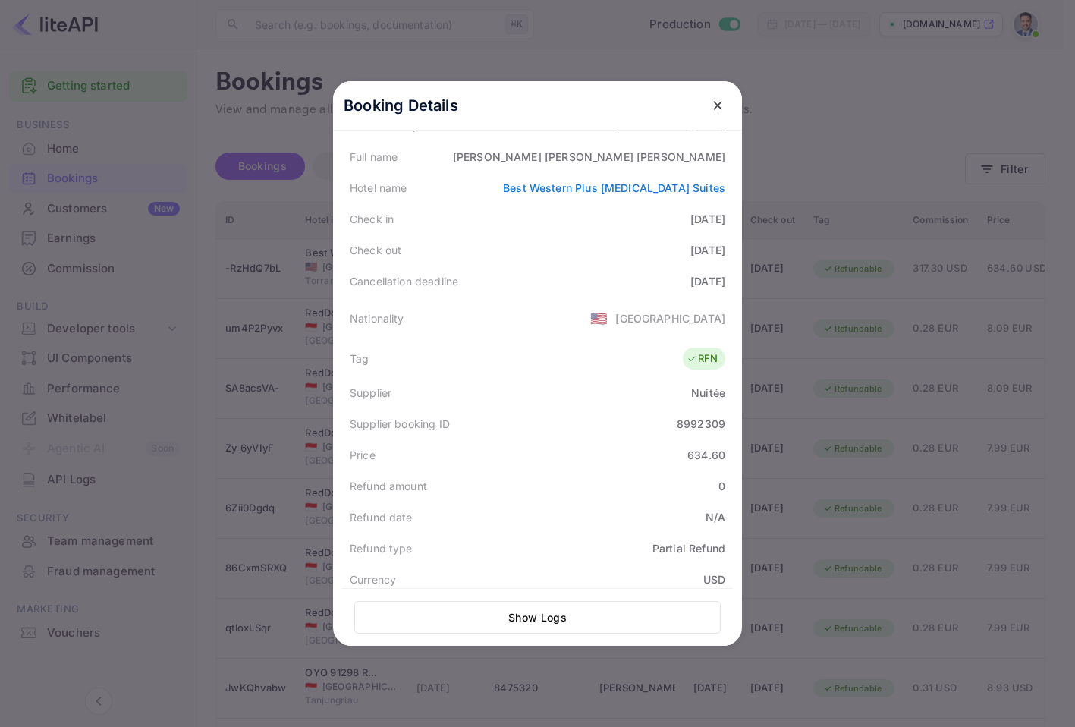
scroll to position [206, 0]
